Goal: Book appointment/travel/reservation

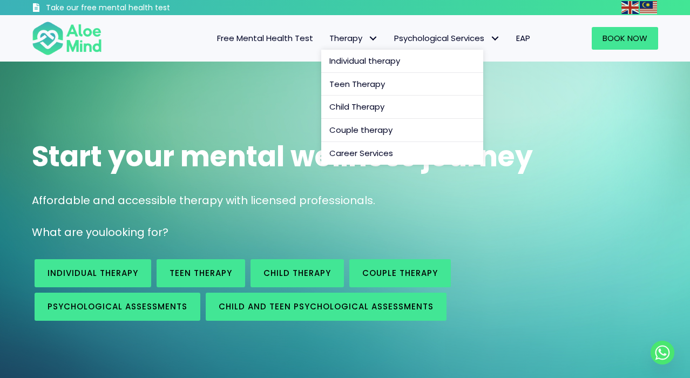
click at [343, 37] on span "Therapy" at bounding box center [354, 37] width 49 height 11
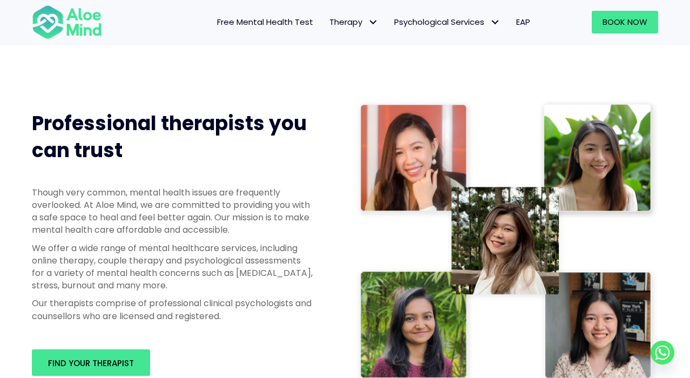
scroll to position [540, 0]
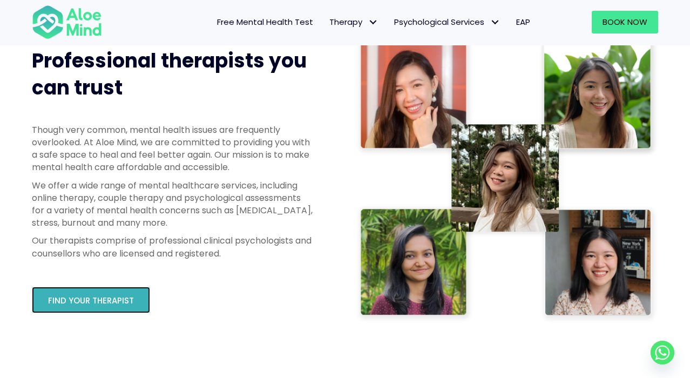
click at [87, 304] on span "Find your therapist" at bounding box center [91, 300] width 86 height 11
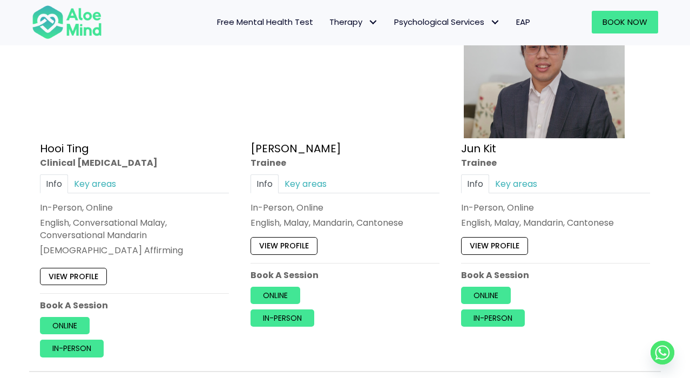
scroll to position [3855, 0]
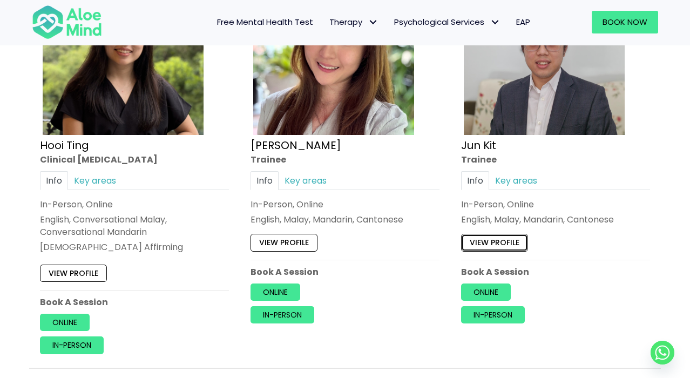
click at [500, 240] on link "View profile" at bounding box center [494, 242] width 67 height 17
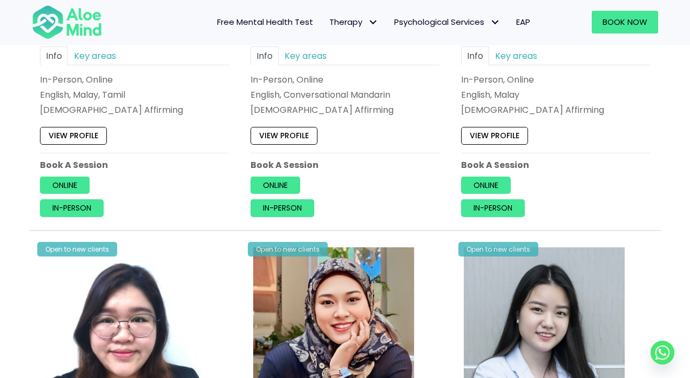
scroll to position [2592, 0]
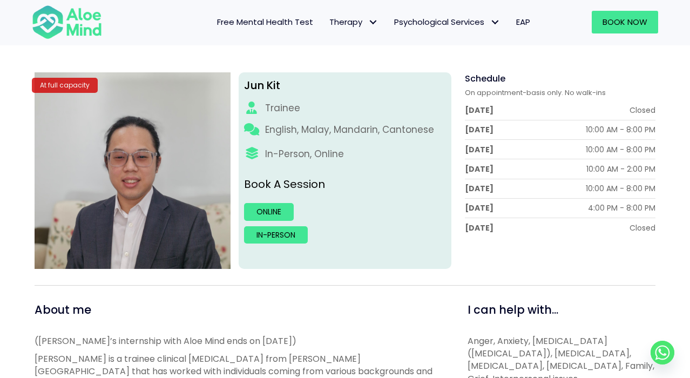
scroll to position [62, 0]
